Goal: Information Seeking & Learning: Learn about a topic

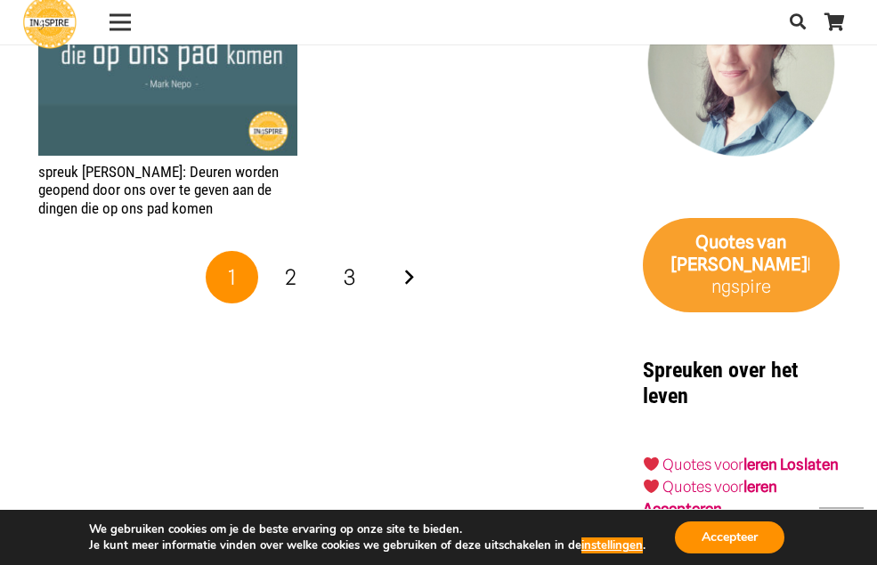
scroll to position [2582, 0]
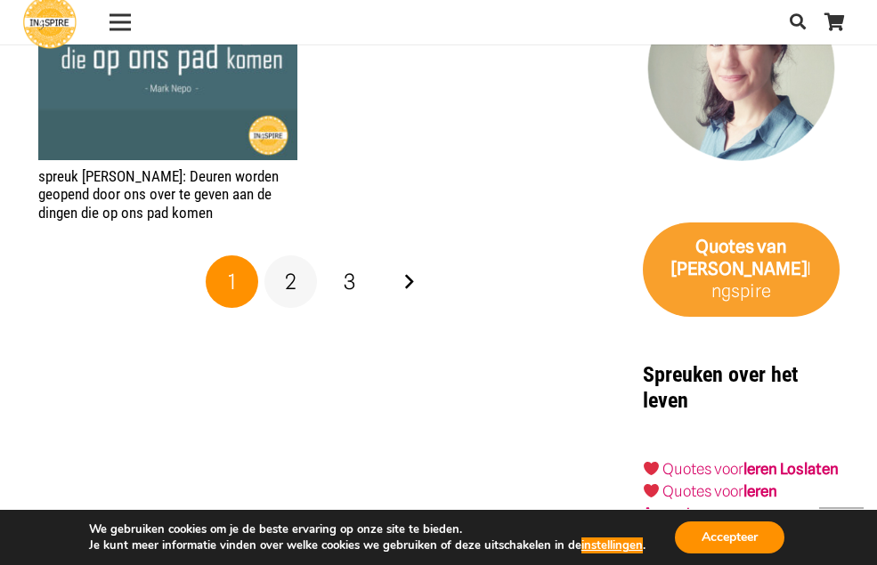
click at [296, 287] on link "2" at bounding box center [290, 281] width 53 height 53
